Goal: Find specific page/section: Find specific page/section

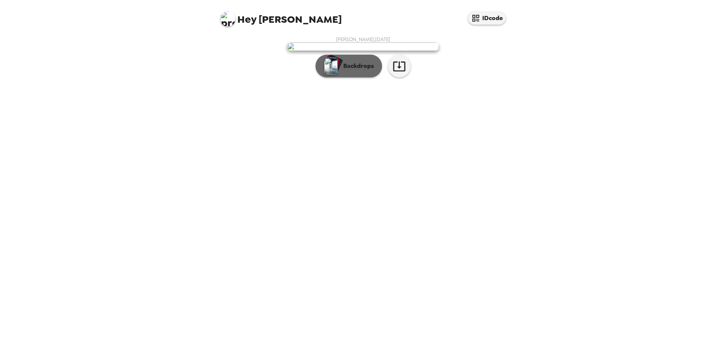
click at [359, 71] on p "Backdrops" at bounding box center [356, 66] width 35 height 9
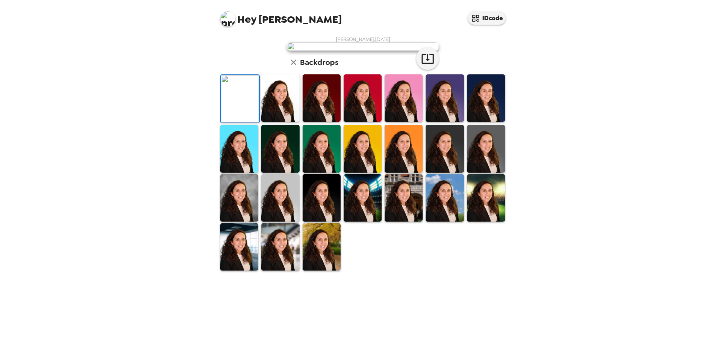
scroll to position [98, 0]
click at [245, 222] on img at bounding box center [239, 197] width 38 height 47
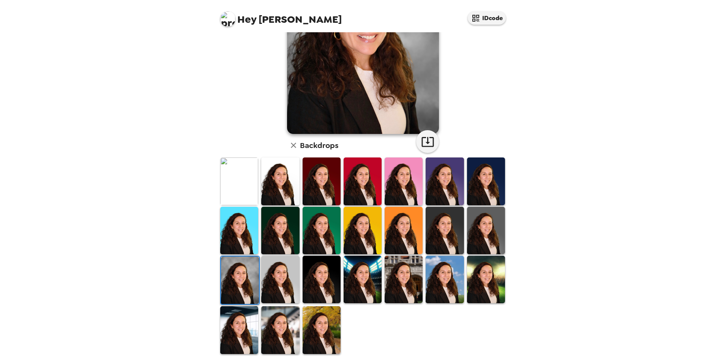
drag, startPoint x: 515, startPoint y: 202, endPoint x: 515, endPoint y: 150, distance: 52.0
click at [515, 150] on div "Hey [PERSON_NAME] IDcode [PERSON_NAME] , [DATE] Backdrops" at bounding box center [363, 181] width 726 height 362
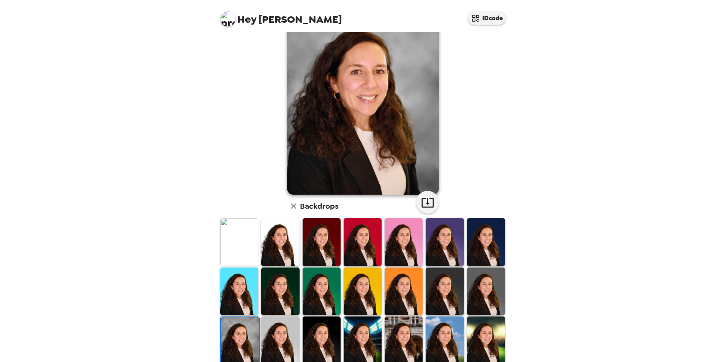
scroll to position [44, 0]
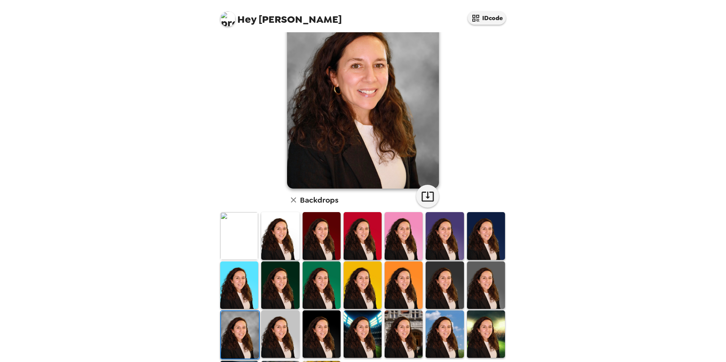
click at [277, 335] on img at bounding box center [280, 334] width 38 height 47
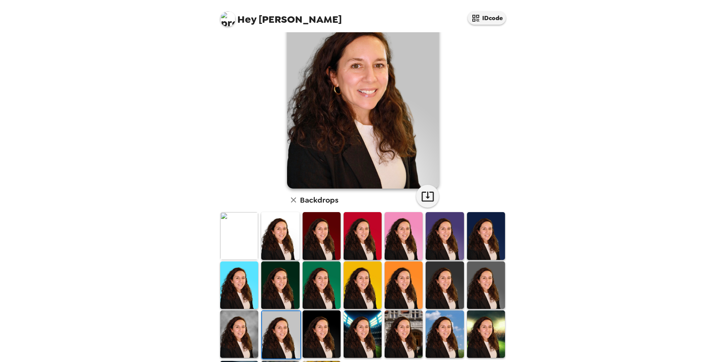
click at [309, 333] on img at bounding box center [322, 334] width 38 height 47
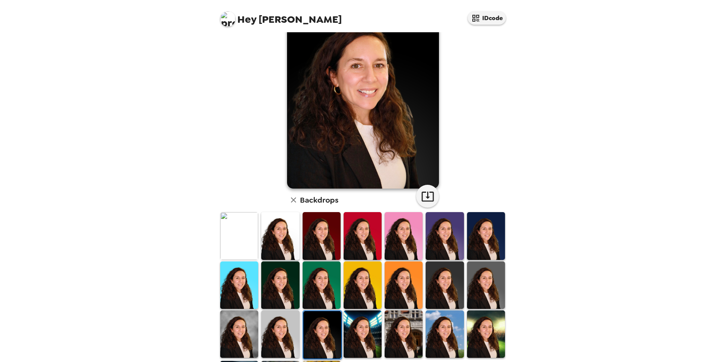
click at [363, 334] on img at bounding box center [363, 334] width 38 height 47
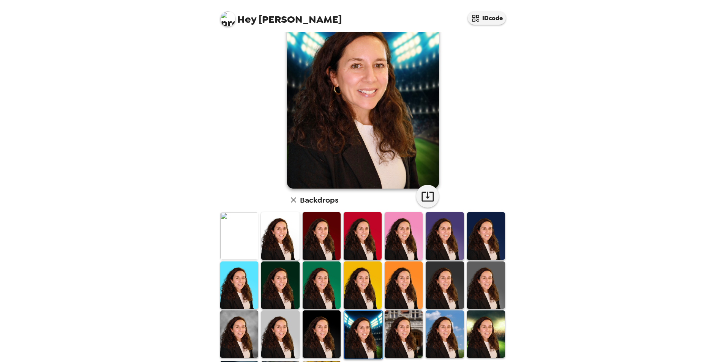
scroll to position [0, 0]
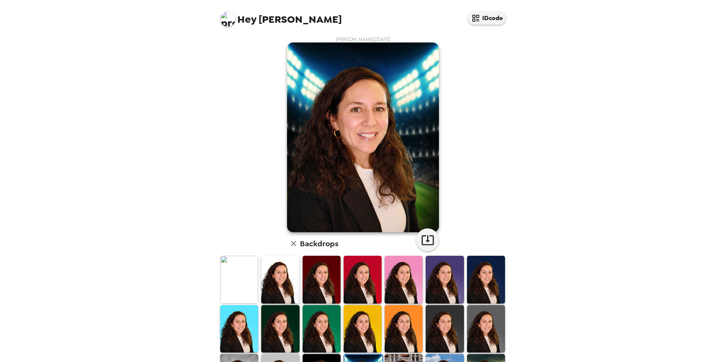
click at [447, 271] on img at bounding box center [445, 279] width 38 height 47
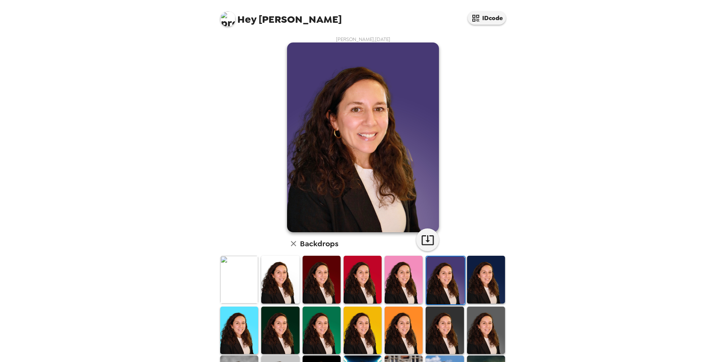
click at [475, 275] on img at bounding box center [486, 279] width 38 height 47
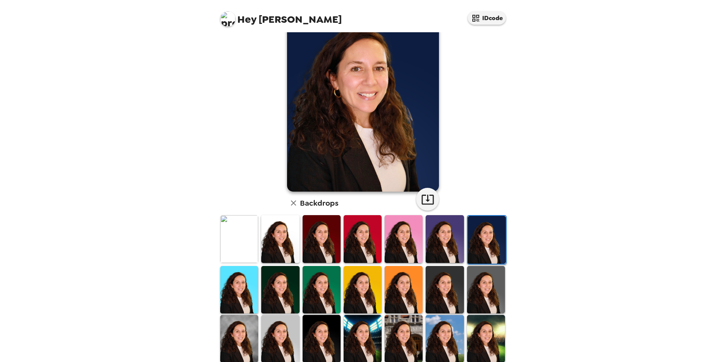
scroll to position [57, 0]
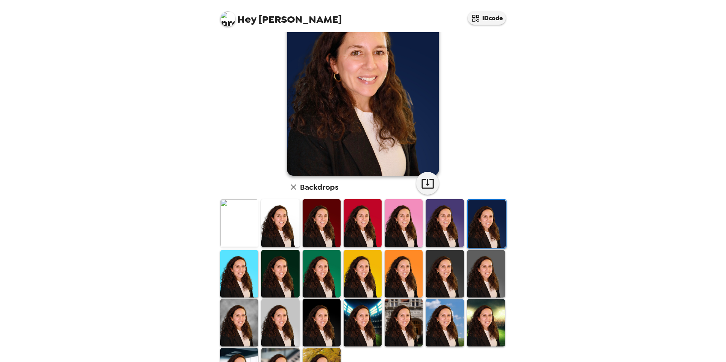
click at [494, 258] on img at bounding box center [486, 273] width 38 height 47
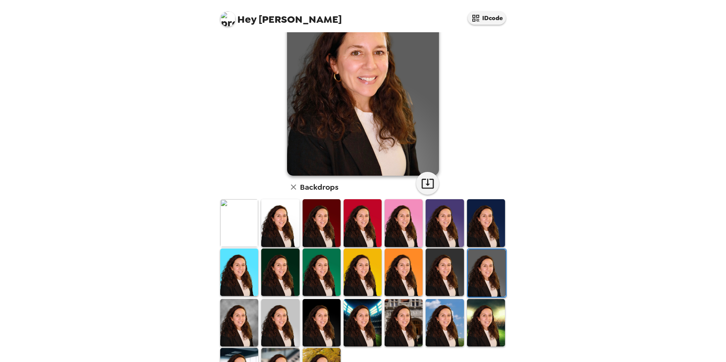
click at [451, 303] on img at bounding box center [445, 322] width 38 height 47
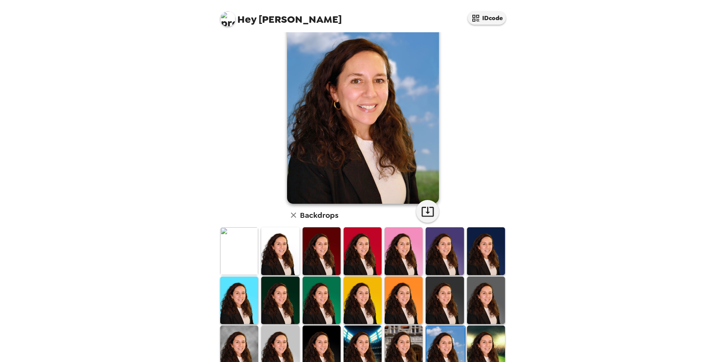
scroll to position [35, 0]
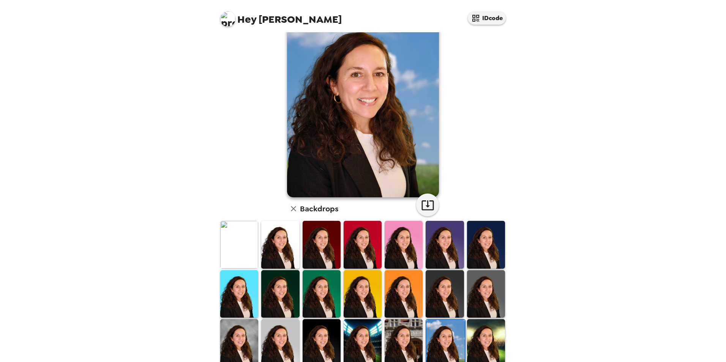
click at [482, 293] on img at bounding box center [486, 293] width 38 height 47
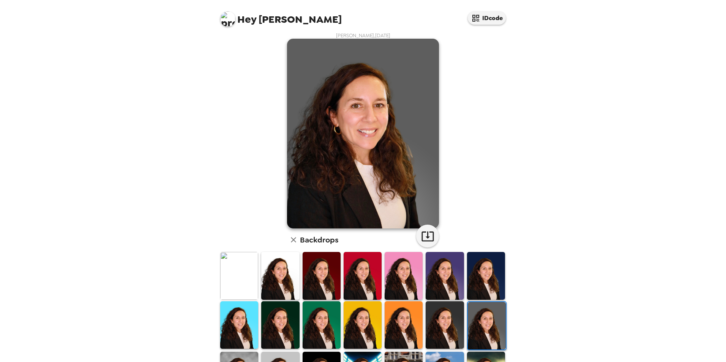
scroll to position [3, 0]
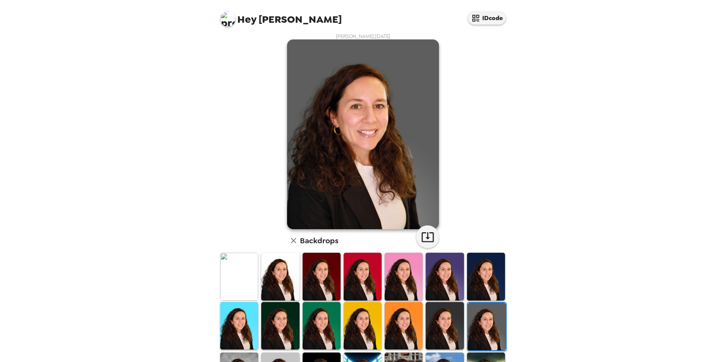
click at [246, 289] on img at bounding box center [239, 276] width 38 height 47
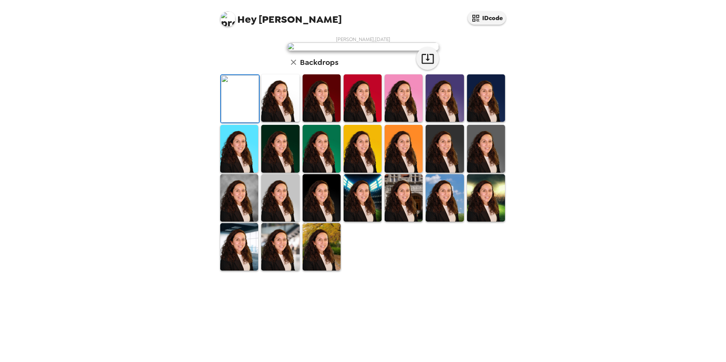
scroll to position [24, 0]
click at [239, 222] on img at bounding box center [239, 197] width 38 height 47
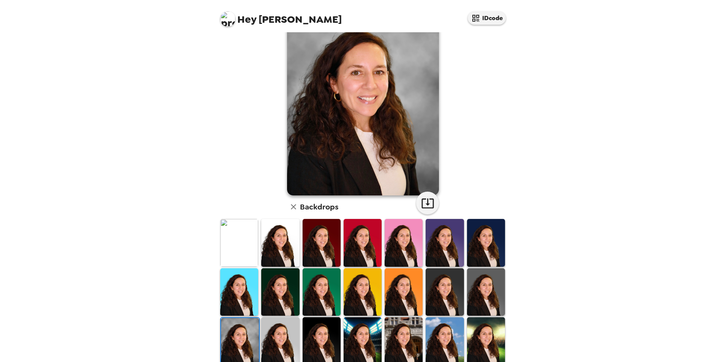
scroll to position [98, 0]
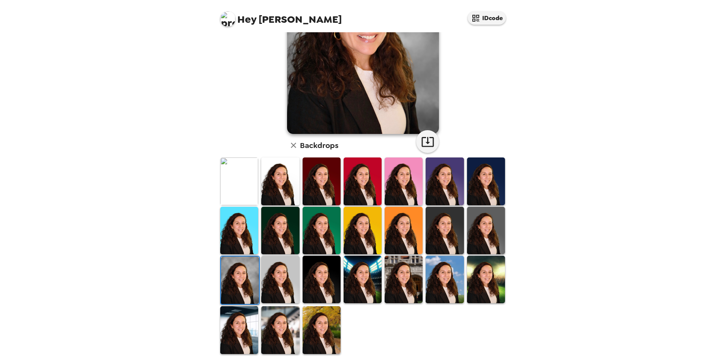
click at [324, 312] on img at bounding box center [322, 329] width 38 height 47
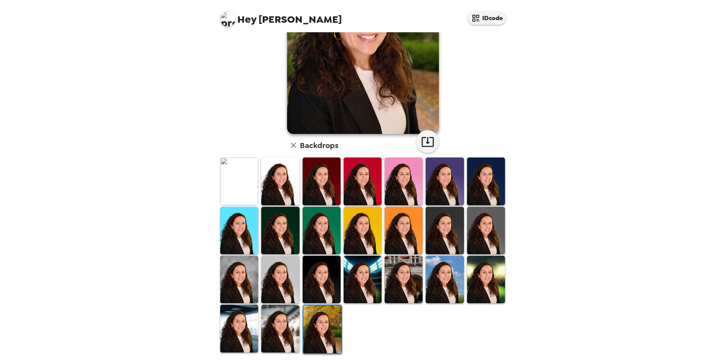
click at [297, 314] on img at bounding box center [280, 328] width 38 height 47
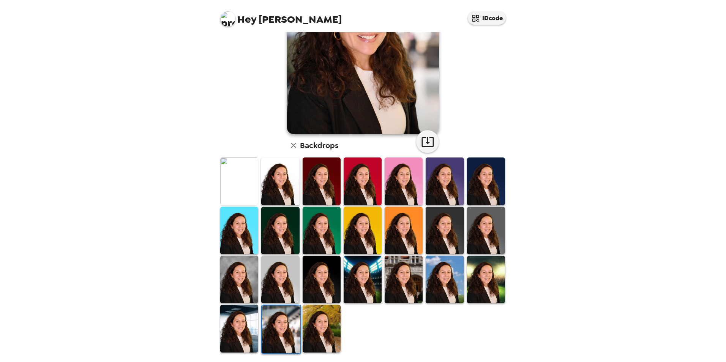
click at [246, 324] on img at bounding box center [239, 328] width 38 height 47
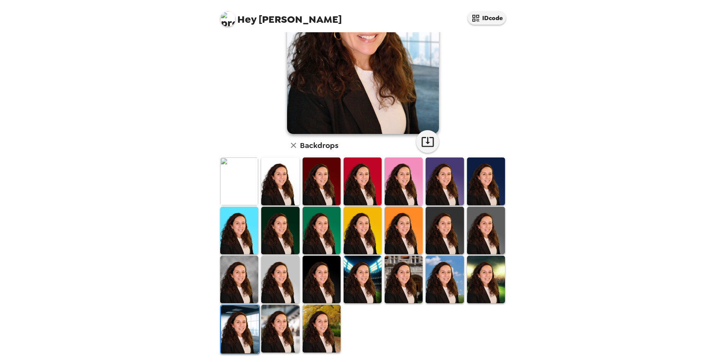
click at [286, 327] on img at bounding box center [280, 328] width 38 height 47
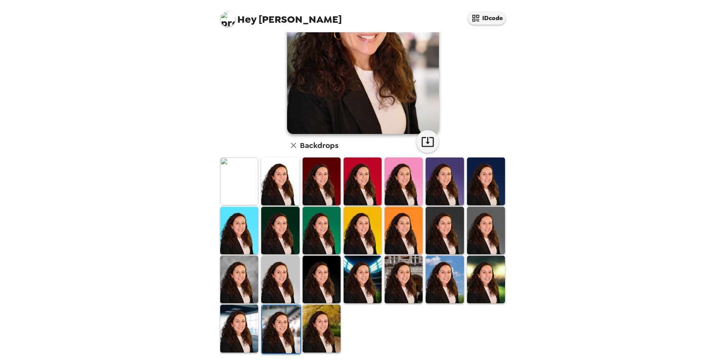
click at [411, 273] on img at bounding box center [404, 279] width 38 height 47
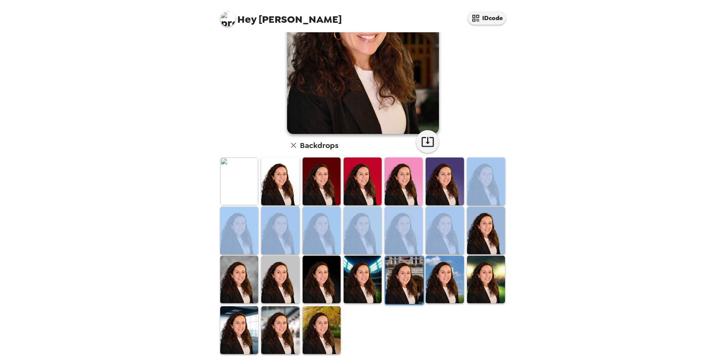
drag, startPoint x: 509, startPoint y: 210, endPoint x: 520, endPoint y: 182, distance: 30.2
click at [520, 182] on div "Hey [PERSON_NAME] IDcode [PERSON_NAME] , [DATE] Backdrops" at bounding box center [363, 181] width 726 height 362
drag, startPoint x: 520, startPoint y: 182, endPoint x: 515, endPoint y: 182, distance: 4.9
click at [515, 182] on div "Hey [PERSON_NAME] IDcode [PERSON_NAME] , [DATE] Backdrops" at bounding box center [363, 181] width 726 height 362
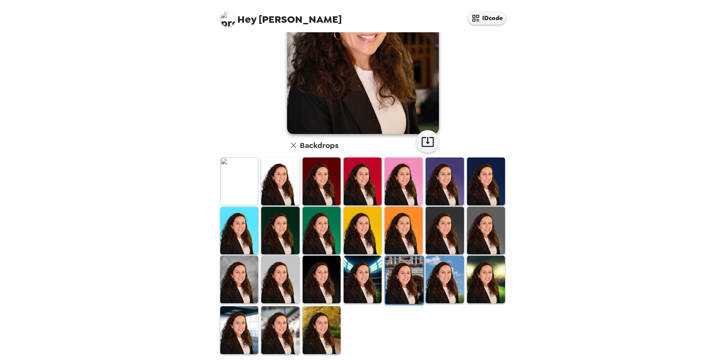
click at [331, 279] on img at bounding box center [322, 279] width 38 height 47
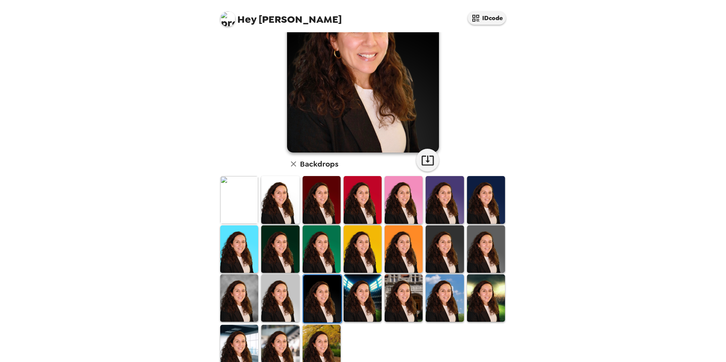
scroll to position [80, 0]
click at [473, 194] on img at bounding box center [486, 199] width 38 height 47
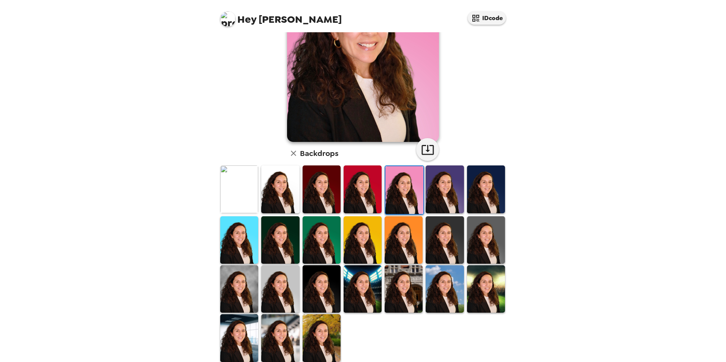
scroll to position [8, 0]
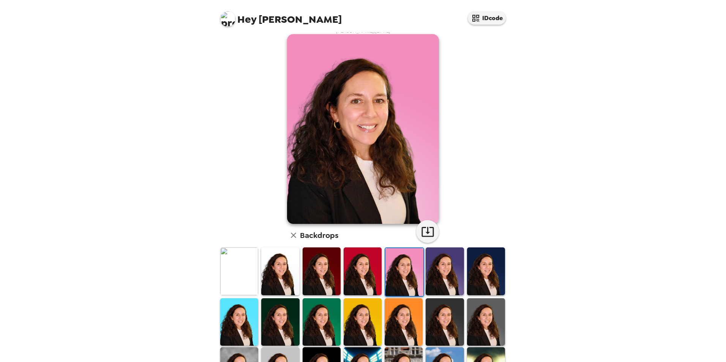
click at [371, 119] on img at bounding box center [363, 129] width 152 height 190
click at [265, 267] on img at bounding box center [280, 271] width 38 height 47
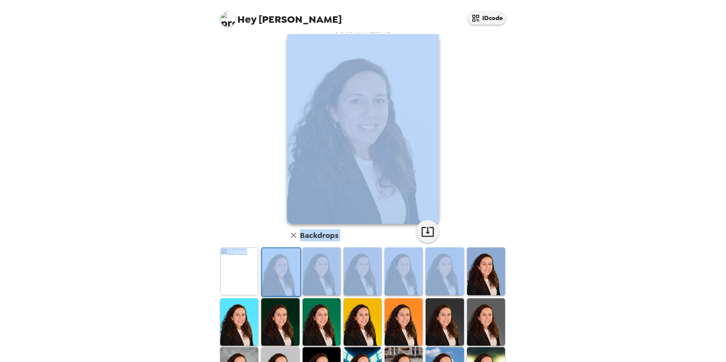
drag, startPoint x: 515, startPoint y: 168, endPoint x: 513, endPoint y: 189, distance: 21.4
click at [513, 189] on div "Hey [PERSON_NAME] IDcode [PERSON_NAME] , [DATE] Backdrops" at bounding box center [363, 181] width 726 height 362
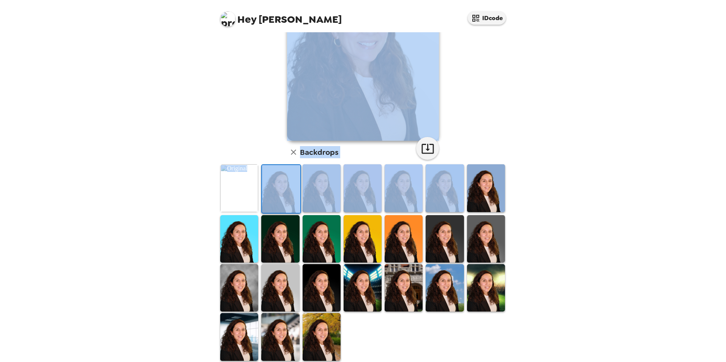
scroll to position [98, 0]
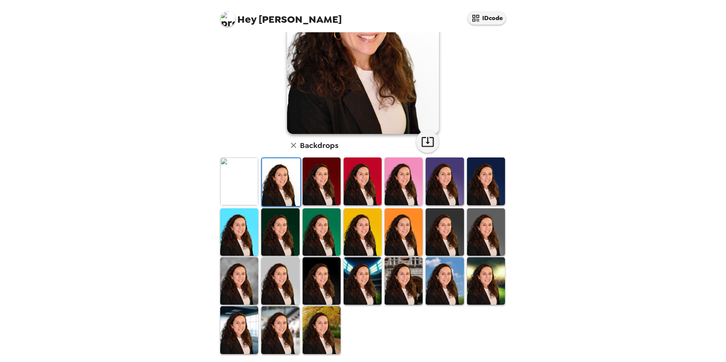
click at [586, 249] on div "Hey [PERSON_NAME] IDcode [PERSON_NAME] , [DATE] Backdrops" at bounding box center [363, 181] width 726 height 362
click at [325, 235] on img at bounding box center [322, 231] width 38 height 47
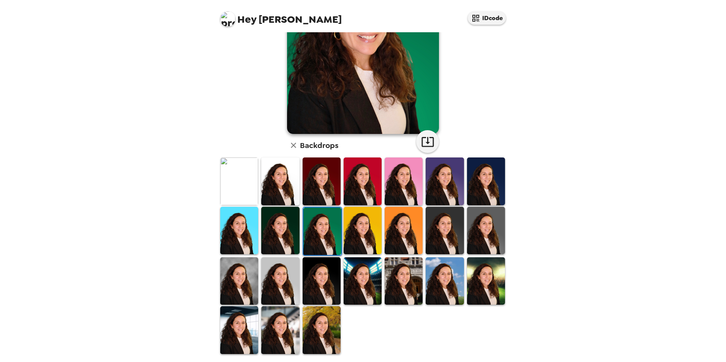
click at [268, 281] on img at bounding box center [280, 280] width 38 height 47
